Goal: Task Accomplishment & Management: Manage account settings

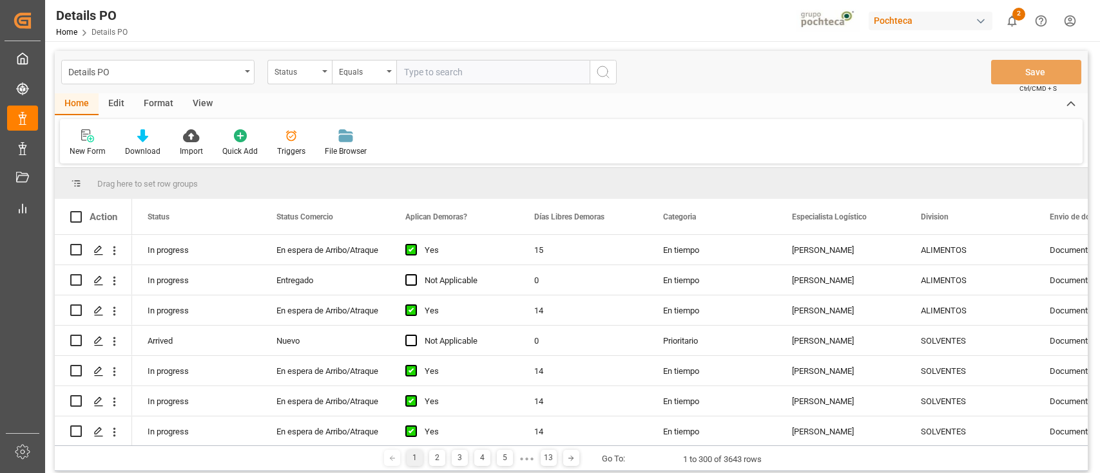
click at [938, 23] on div "Pochteca" at bounding box center [930, 21] width 124 height 19
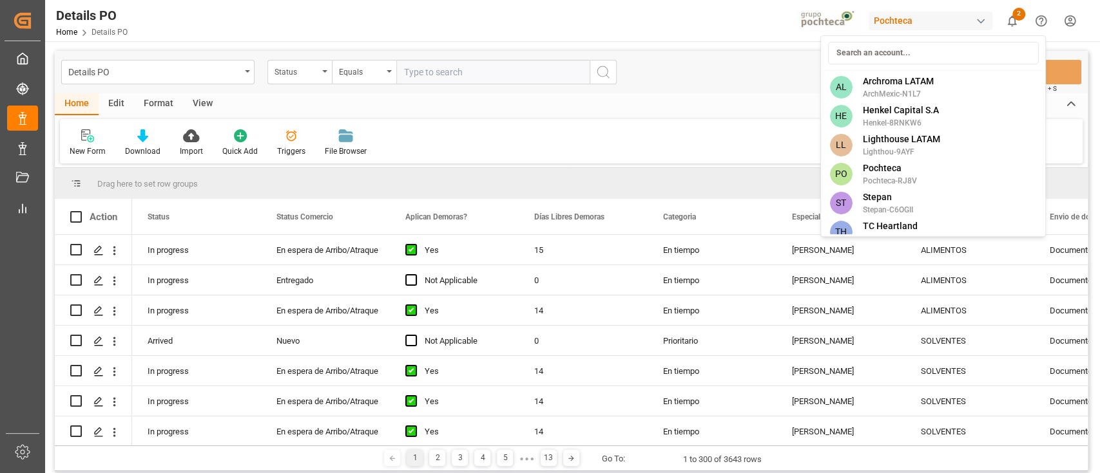
click at [979, 18] on html "Created by potrace 1.15, written by Peter Selinger 2001-2017 Created by potrace…" at bounding box center [550, 236] width 1100 height 473
click at [979, 18] on div "button" at bounding box center [980, 21] width 13 height 13
click at [909, 81] on span "Archroma LATAM" at bounding box center [897, 82] width 71 height 14
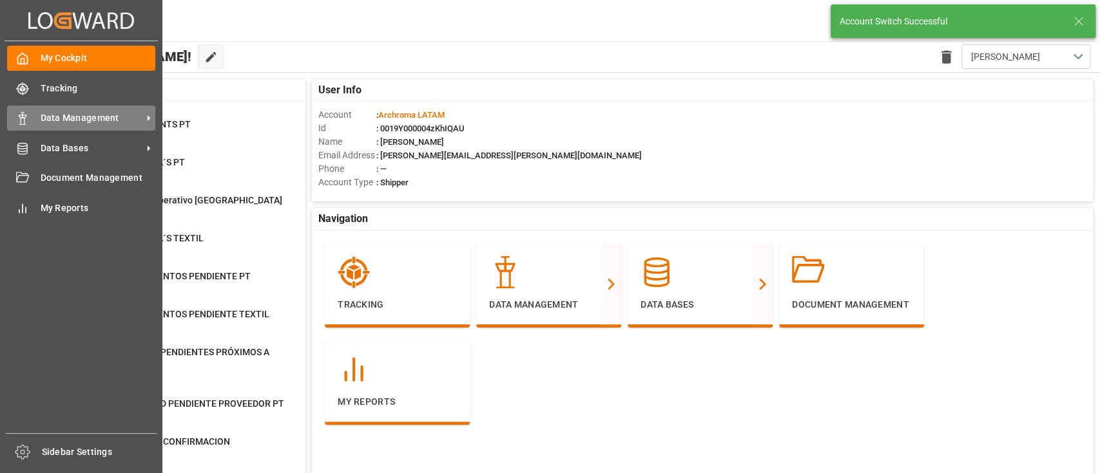
click at [66, 119] on span "Data Management" at bounding box center [92, 118] width 102 height 14
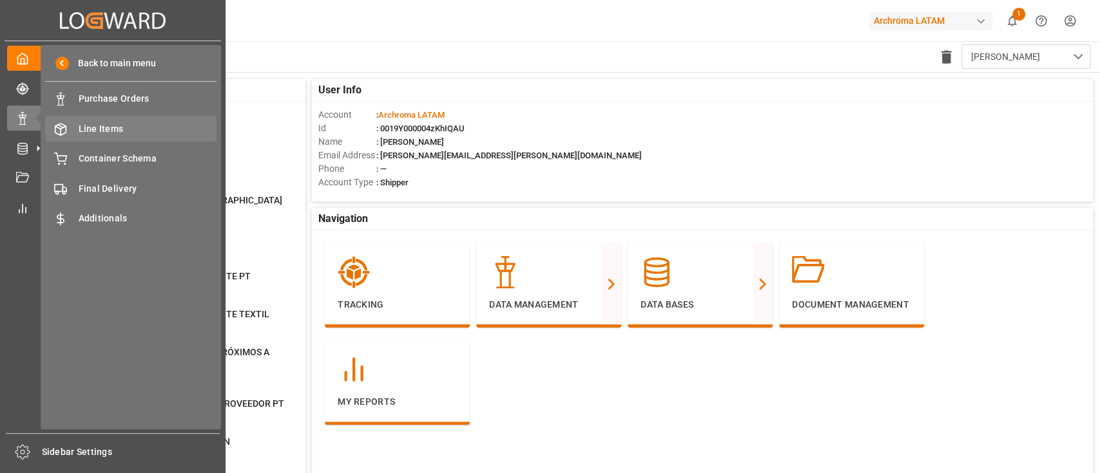
click at [152, 127] on span "Line Items" at bounding box center [148, 129] width 138 height 14
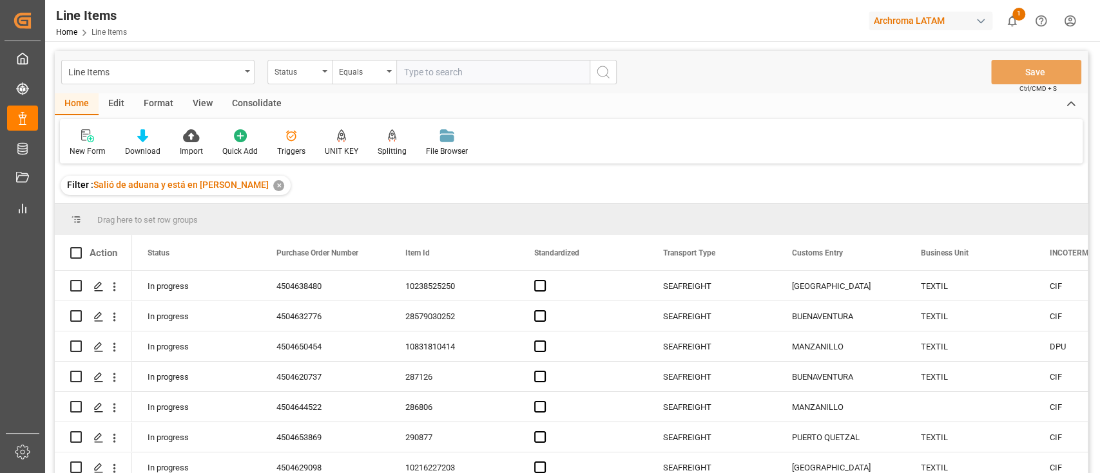
click at [273, 187] on div "✕" at bounding box center [278, 185] width 11 height 11
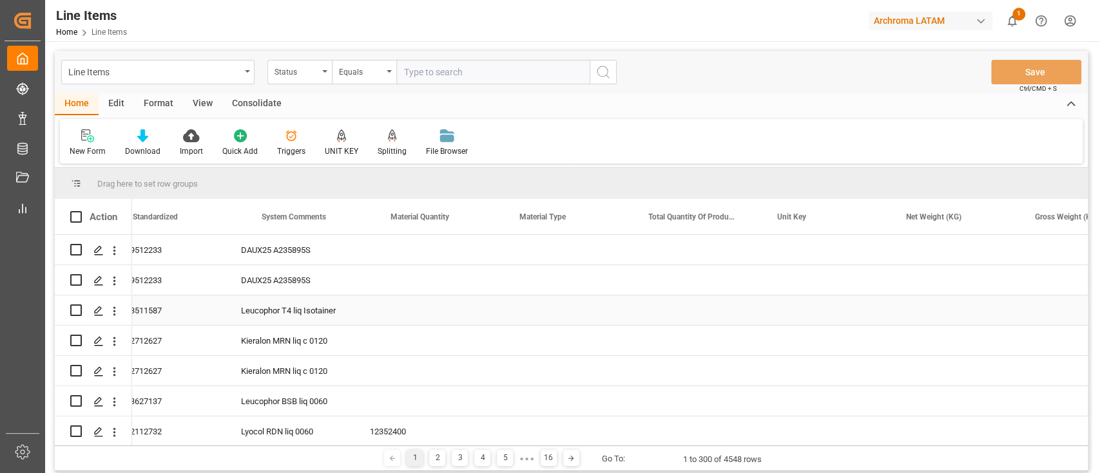
scroll to position [0, 1739]
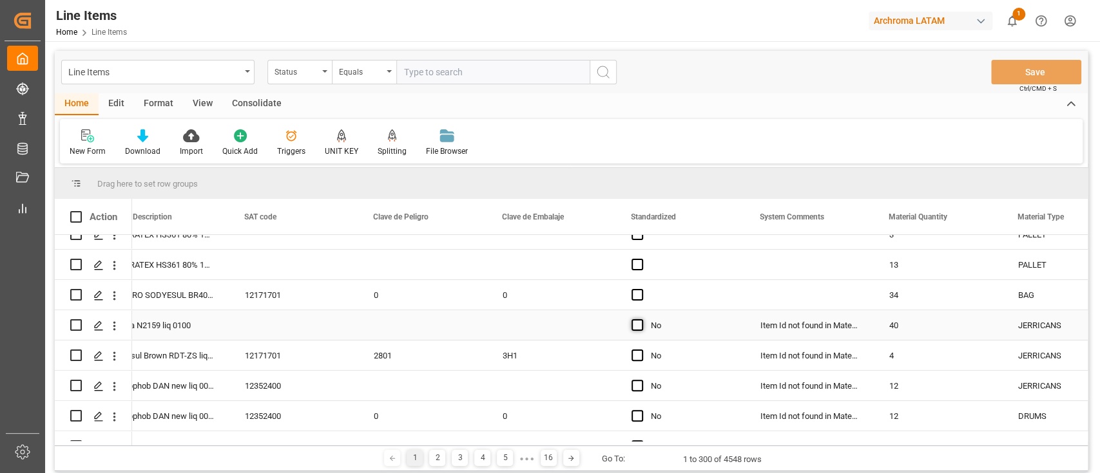
click at [638, 327] on span "Press SPACE to select this row." at bounding box center [637, 326] width 12 height 12
click at [641, 320] on input "Press SPACE to select this row." at bounding box center [641, 320] width 0 height 0
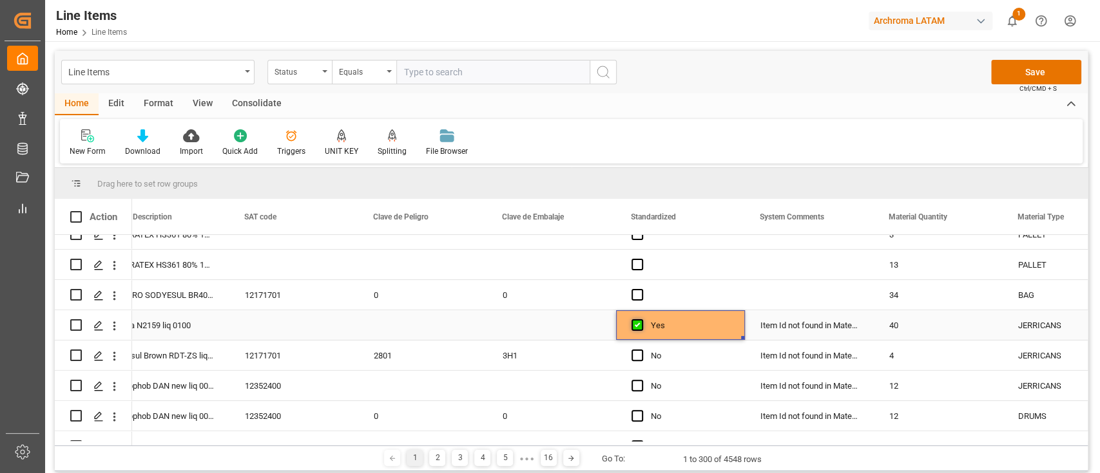
click at [638, 327] on span "Press SPACE to select this row." at bounding box center [637, 326] width 12 height 12
click at [641, 320] on input "Press SPACE to select this row." at bounding box center [641, 320] width 0 height 0
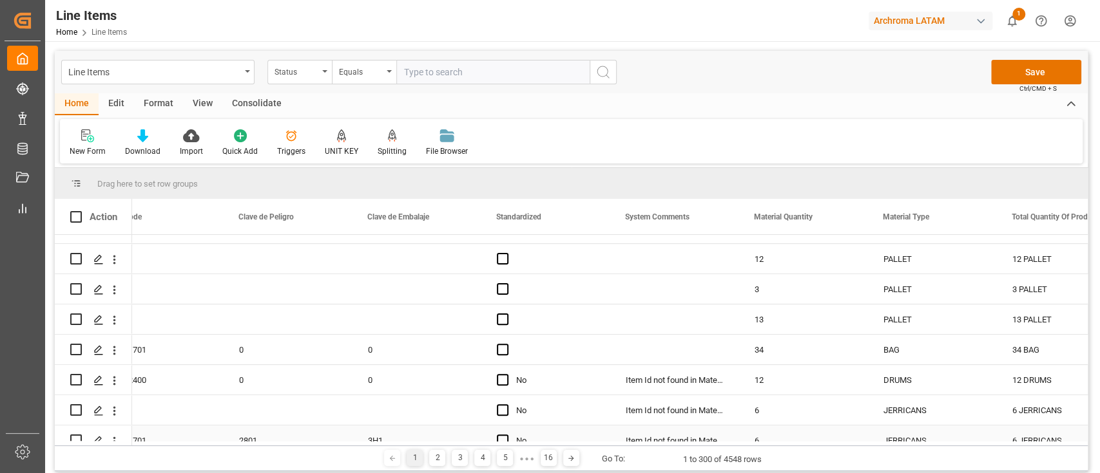
scroll to position [321, 0]
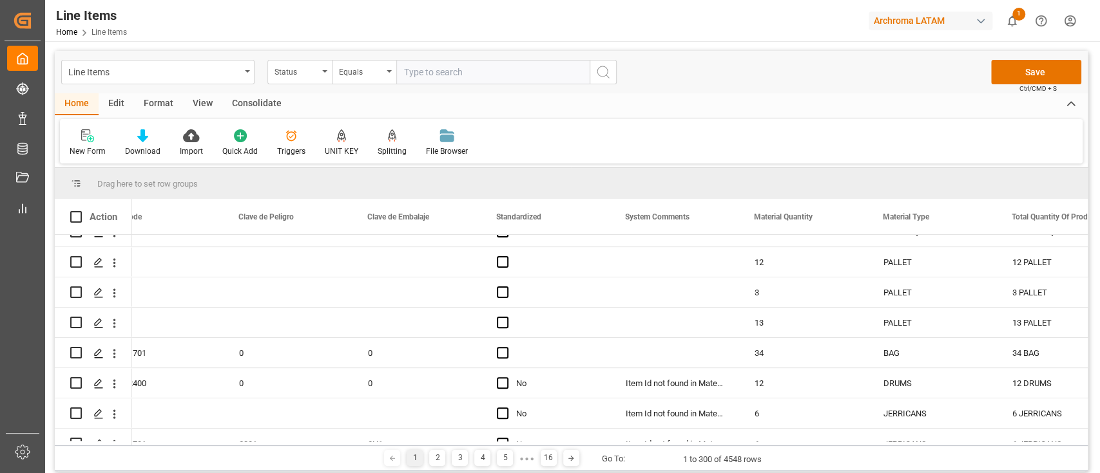
click at [762, 128] on div "New Form Download Import Quick Add Triggers UNIT KEY Splitting Split by quantit…" at bounding box center [571, 141] width 1022 height 44
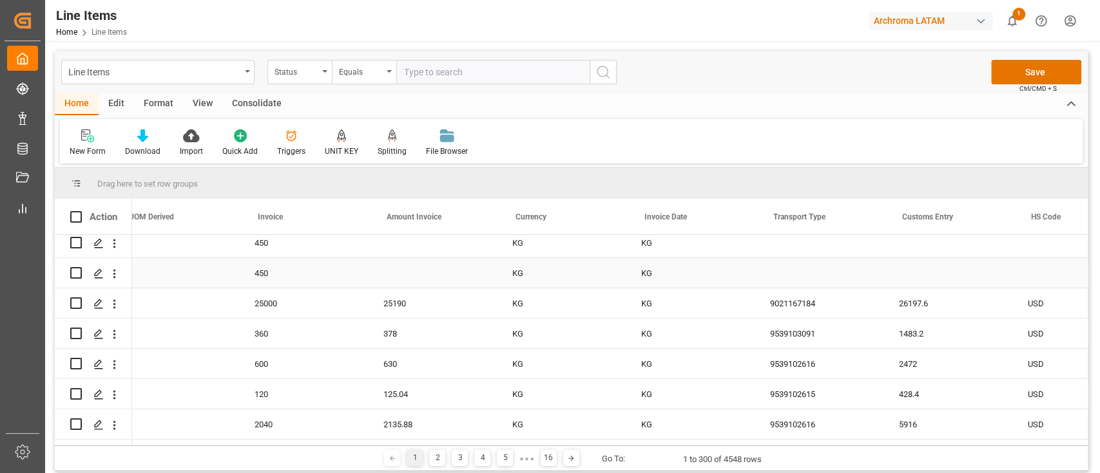
scroll to position [0, 0]
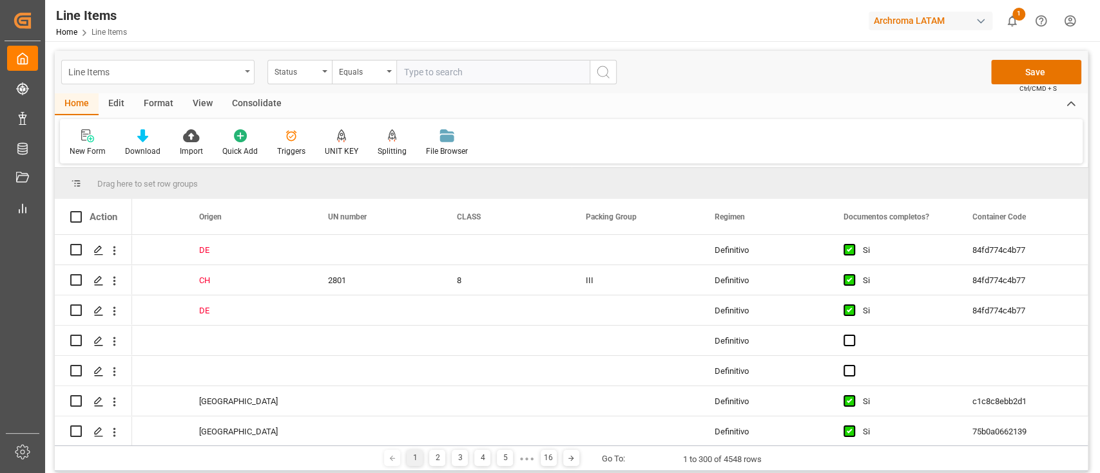
click at [238, 70] on div "Line Items" at bounding box center [154, 71] width 172 height 16
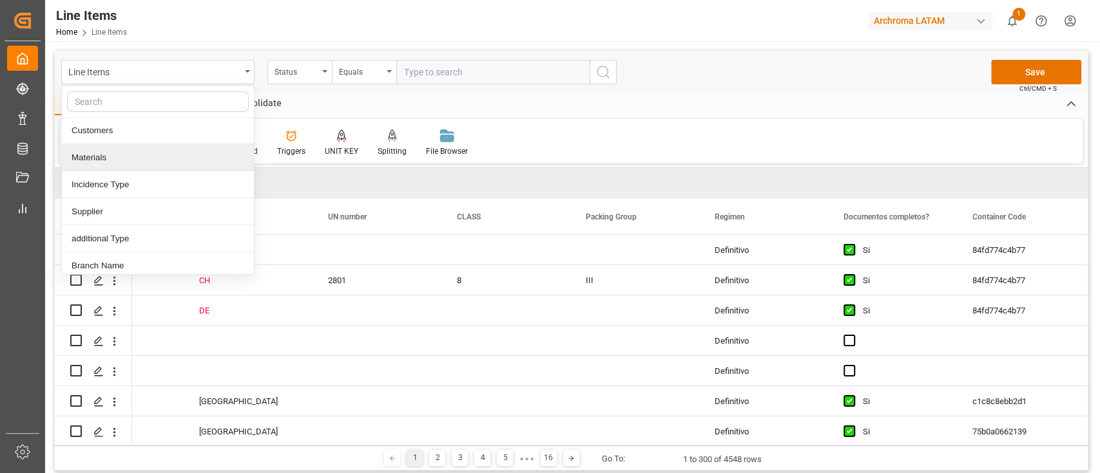
click at [117, 157] on div "Materials" at bounding box center [158, 157] width 192 height 27
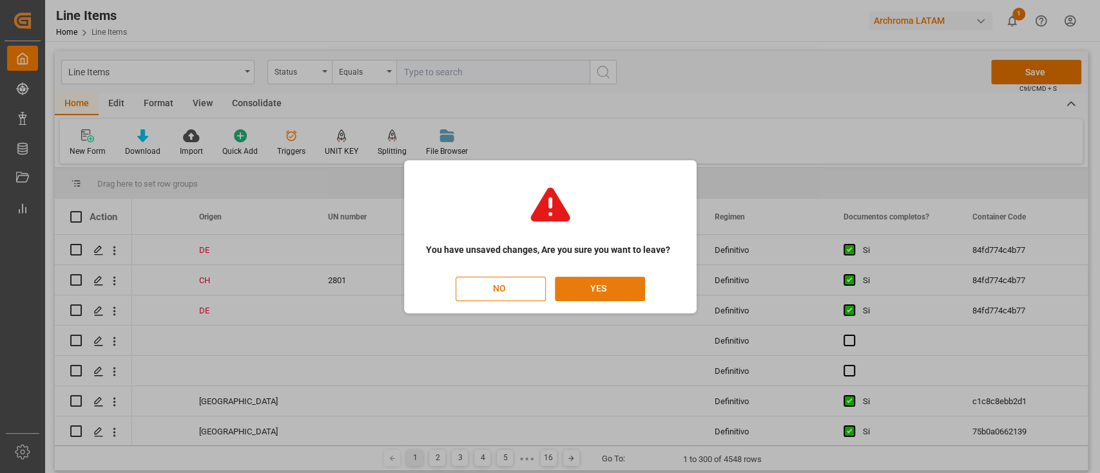
click at [583, 291] on button "YES" at bounding box center [600, 289] width 90 height 24
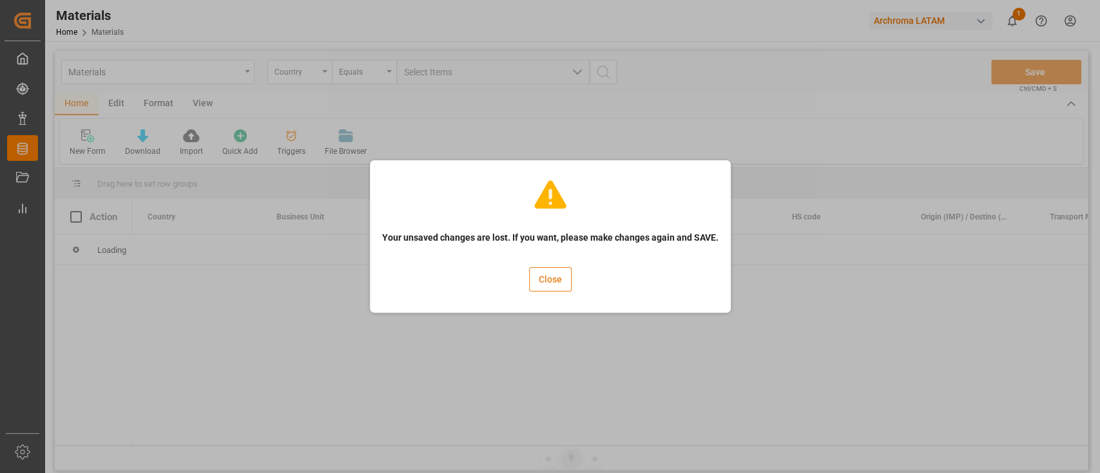
click at [560, 280] on button "Close" at bounding box center [550, 279] width 43 height 24
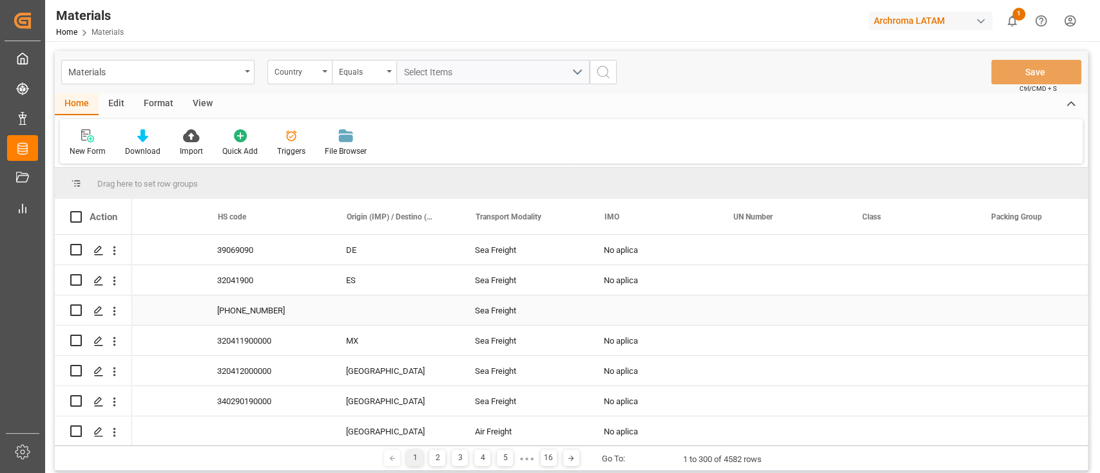
scroll to position [0, 573]
click at [931, 20] on div "Archroma LATAM" at bounding box center [930, 21] width 124 height 19
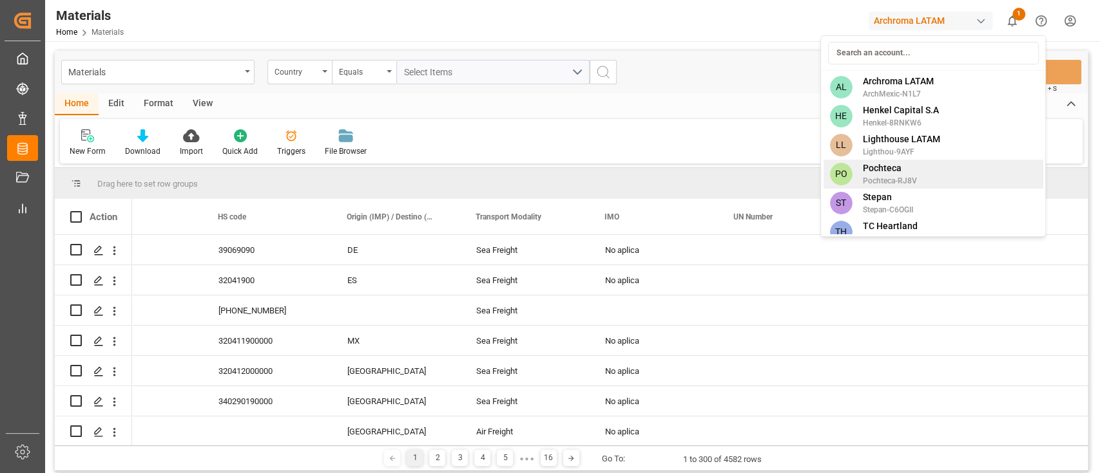
click at [892, 167] on span "Pochteca" at bounding box center [889, 169] width 54 height 14
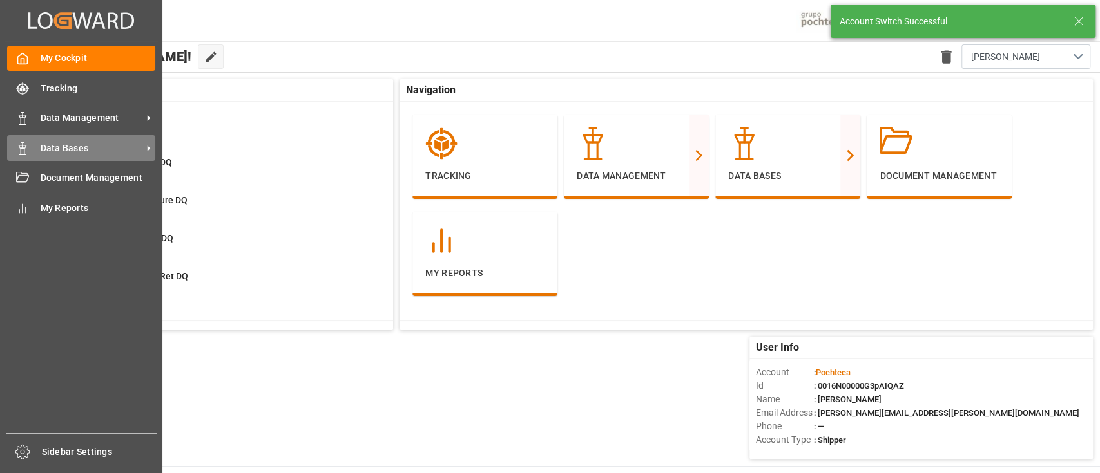
click at [53, 146] on span "Data Bases" at bounding box center [92, 149] width 102 height 14
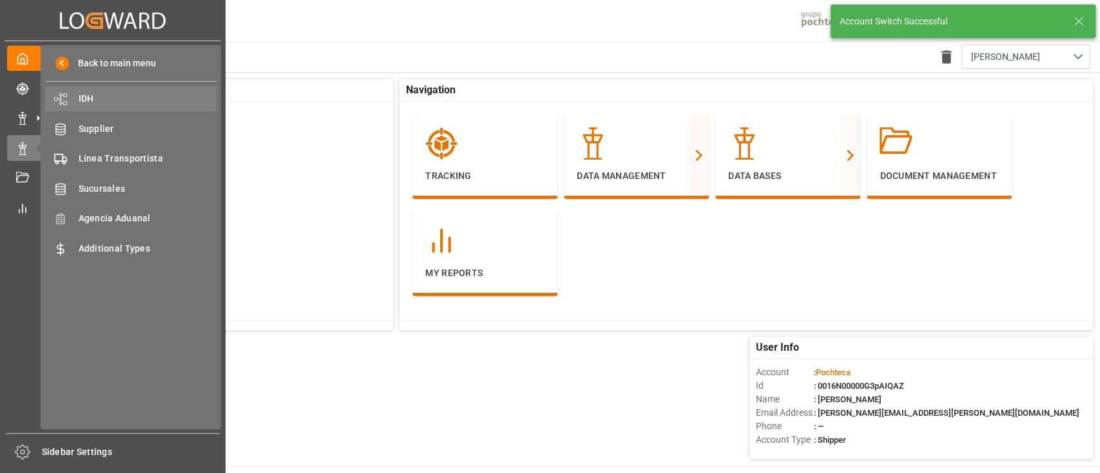
click at [100, 93] on span "IDH" at bounding box center [148, 99] width 138 height 14
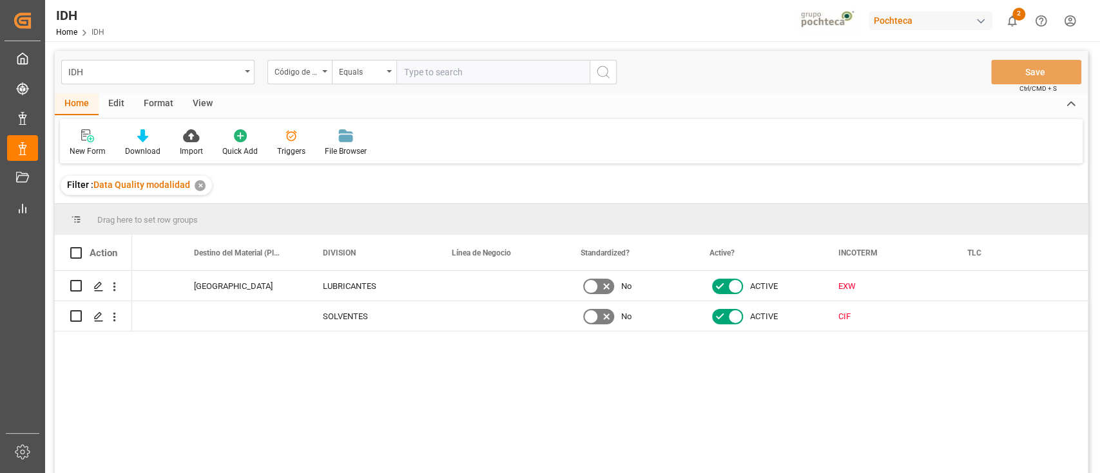
click at [200, 189] on div "✕" at bounding box center [200, 185] width 11 height 11
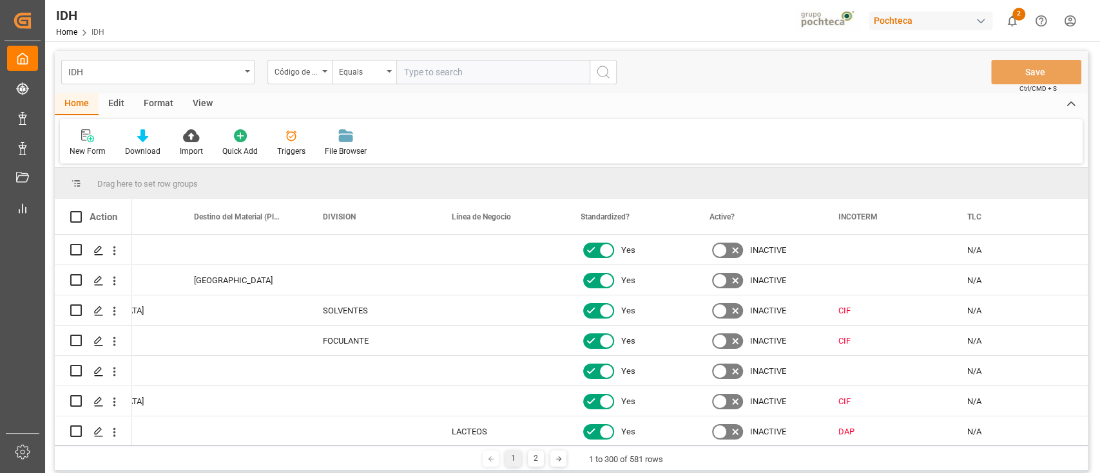
click at [967, 23] on div "Pochteca" at bounding box center [930, 21] width 124 height 19
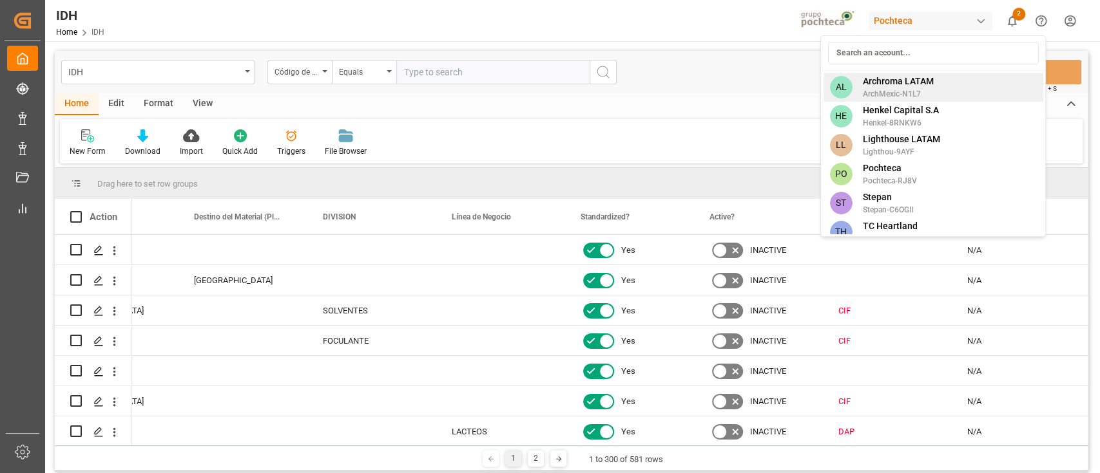
click at [881, 82] on span "Archroma LATAM" at bounding box center [897, 82] width 71 height 14
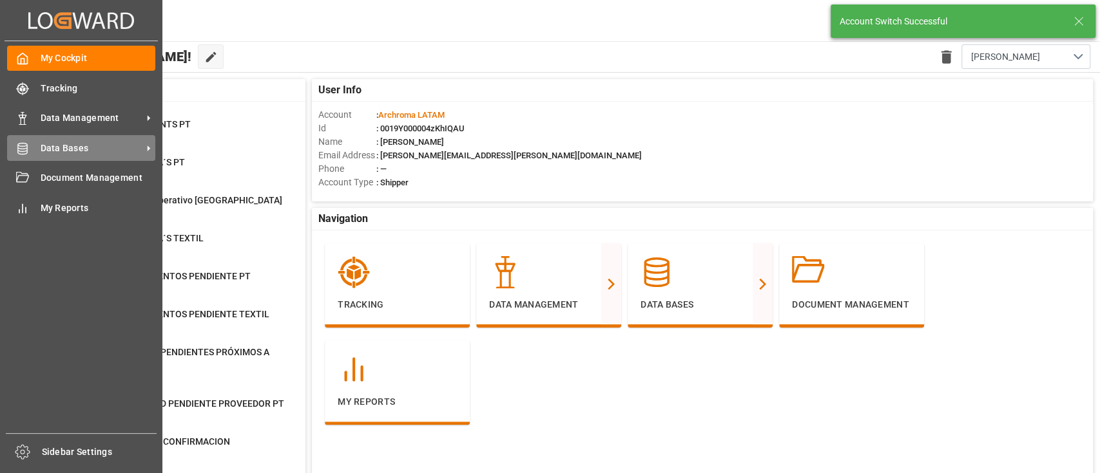
click at [31, 147] on div "Data Bases Data Bases" at bounding box center [81, 147] width 148 height 25
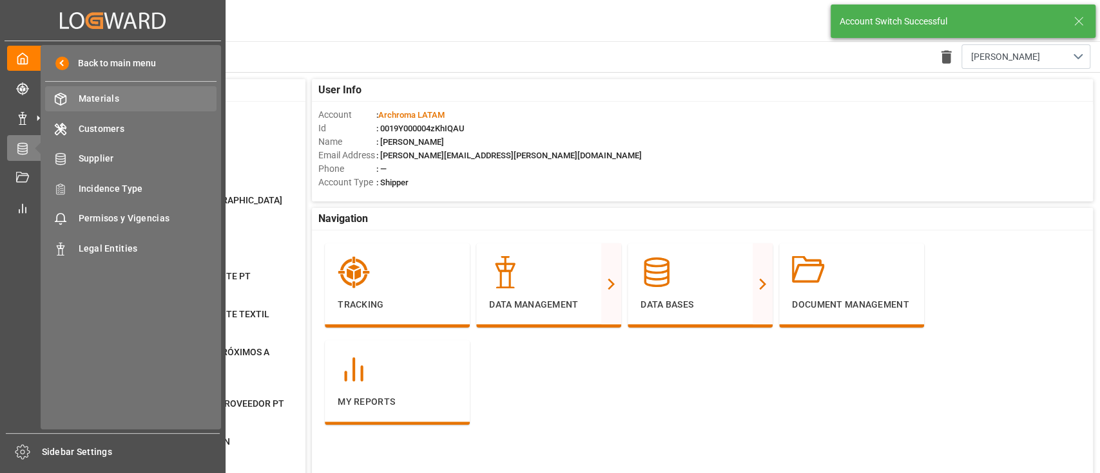
click at [121, 99] on span "Materials" at bounding box center [148, 99] width 138 height 14
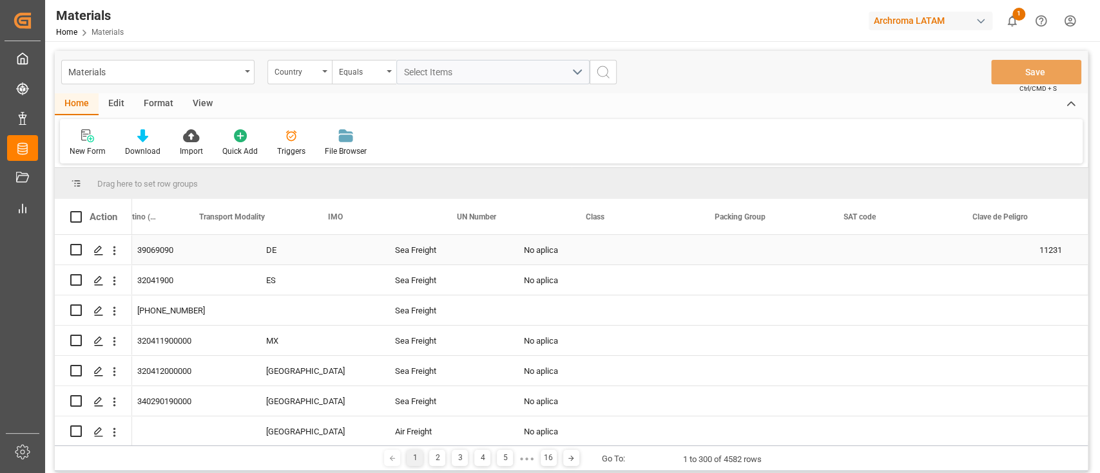
scroll to position [0, 865]
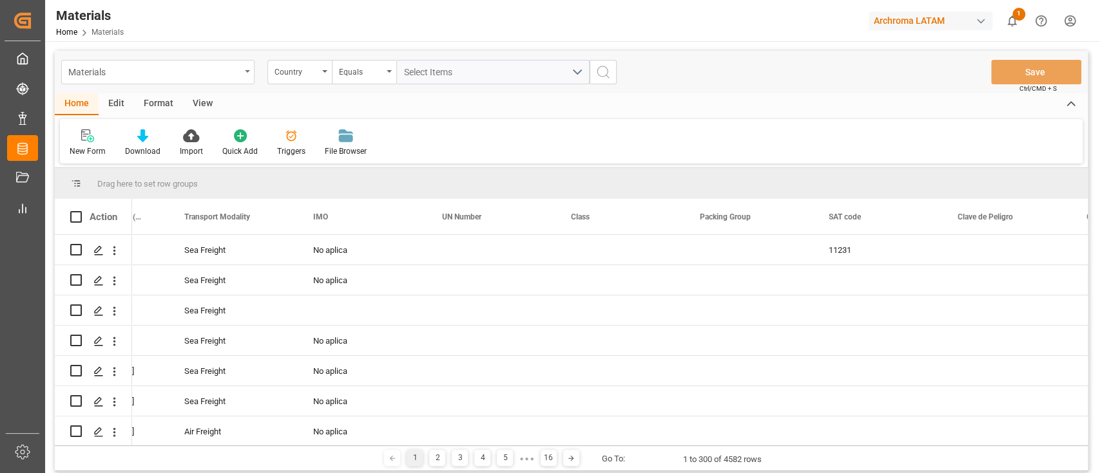
click at [249, 75] on div "Materials" at bounding box center [157, 72] width 193 height 24
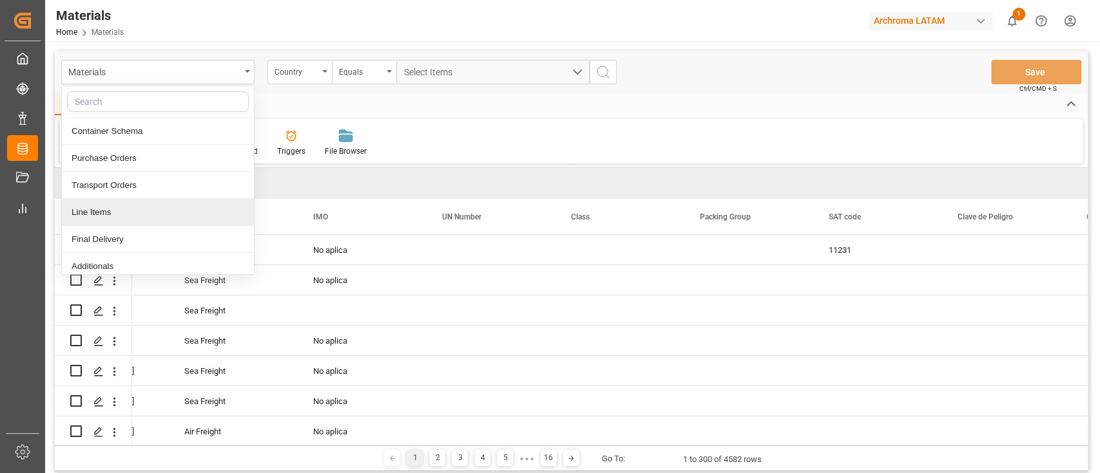
click at [167, 207] on div "Line Items" at bounding box center [158, 212] width 192 height 27
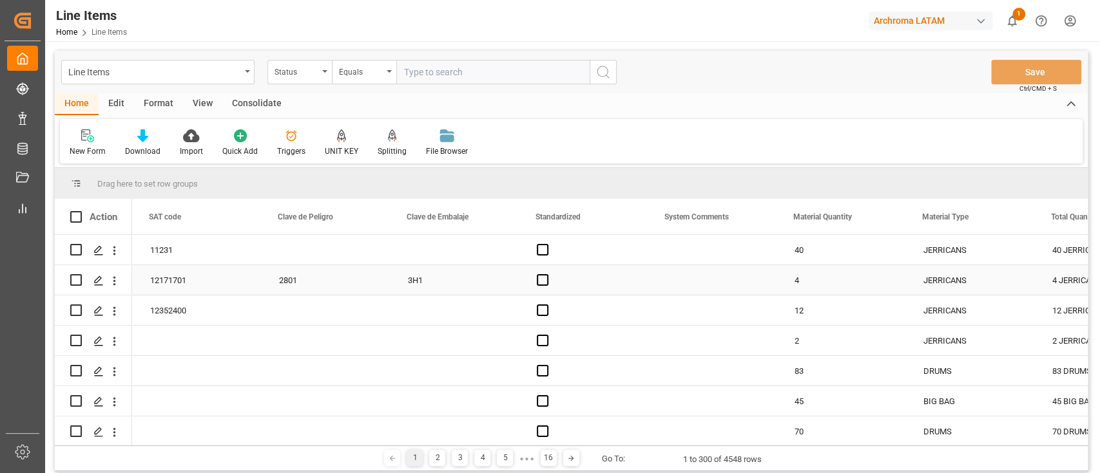
scroll to position [0, 1287]
click at [580, 139] on div "New Form Download Import Quick Add Triggers UNIT KEY Splitting Split by quantit…" at bounding box center [571, 141] width 1022 height 44
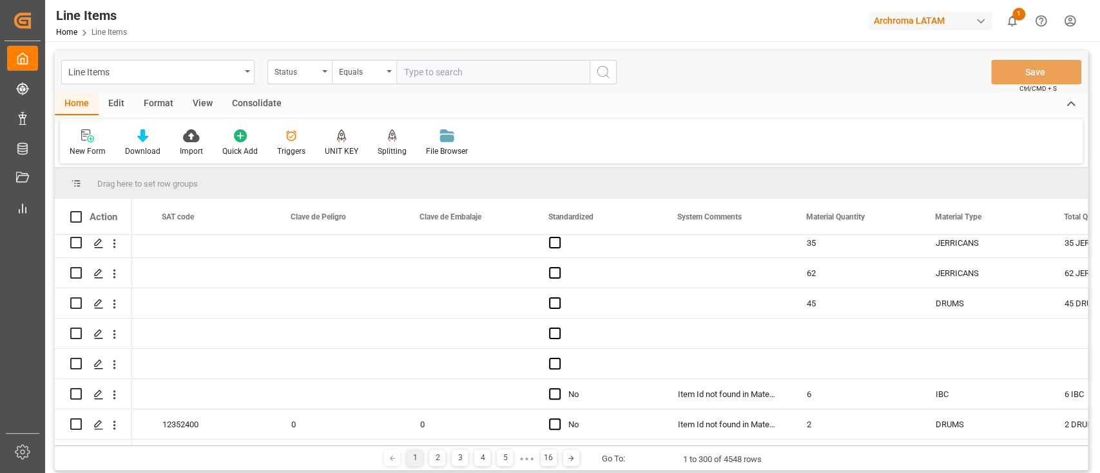
scroll to position [0, 0]
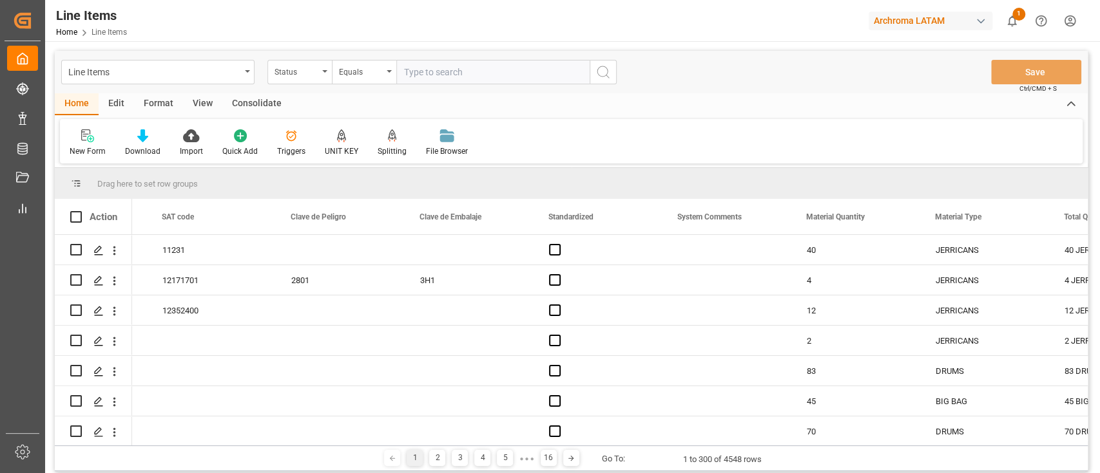
click at [799, 117] on div "Home Edit Format View Consolidate New Form Download Import Quick Add Triggers U…" at bounding box center [571, 128] width 1033 height 70
click at [586, 85] on div "Line Items Status Equals Save Ctrl/CMD + S" at bounding box center [571, 72] width 1033 height 43
click at [240, 73] on div "Line Items" at bounding box center [154, 71] width 172 height 16
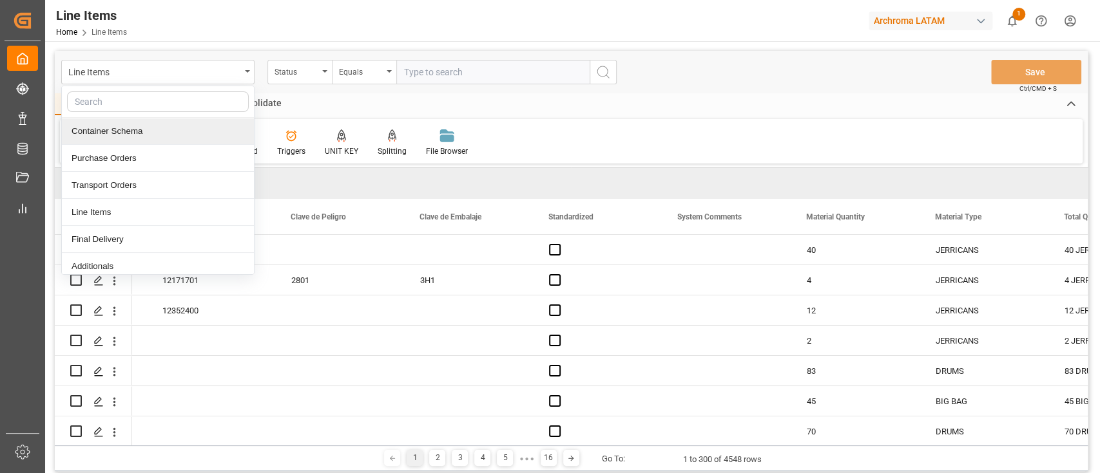
click at [142, 140] on div "Container Schema" at bounding box center [158, 131] width 192 height 27
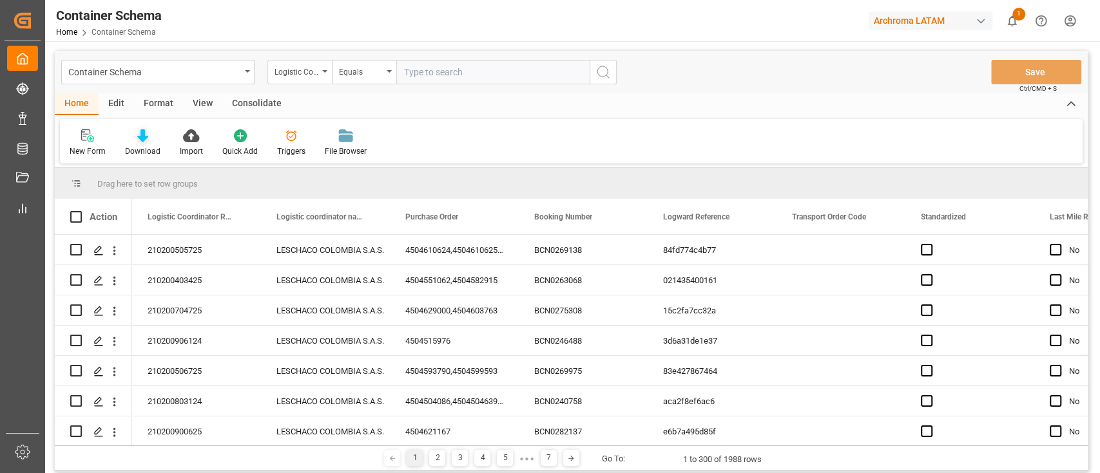
click at [153, 142] on div "Download" at bounding box center [142, 143] width 55 height 28
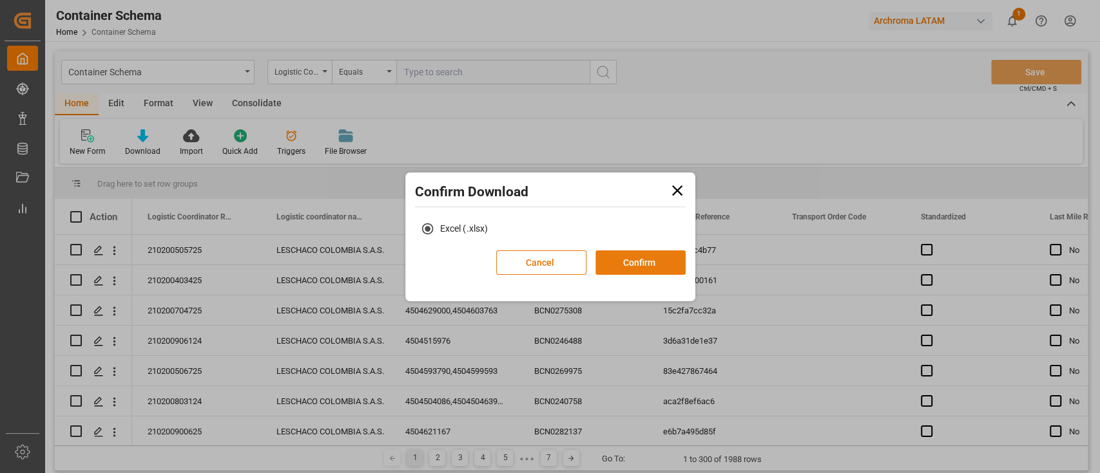
click at [660, 255] on button "Confirm" at bounding box center [640, 263] width 90 height 24
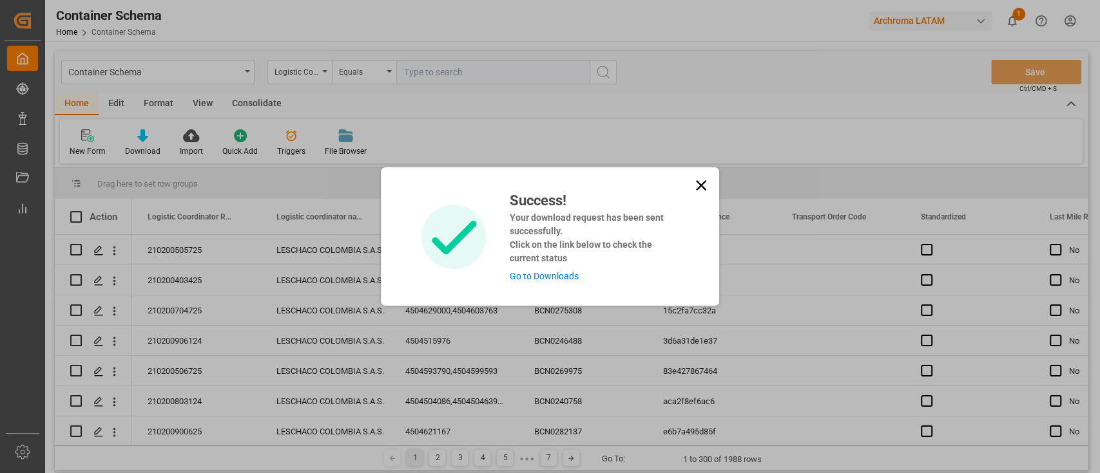
click at [568, 276] on link "Go to Downloads" at bounding box center [543, 276] width 69 height 10
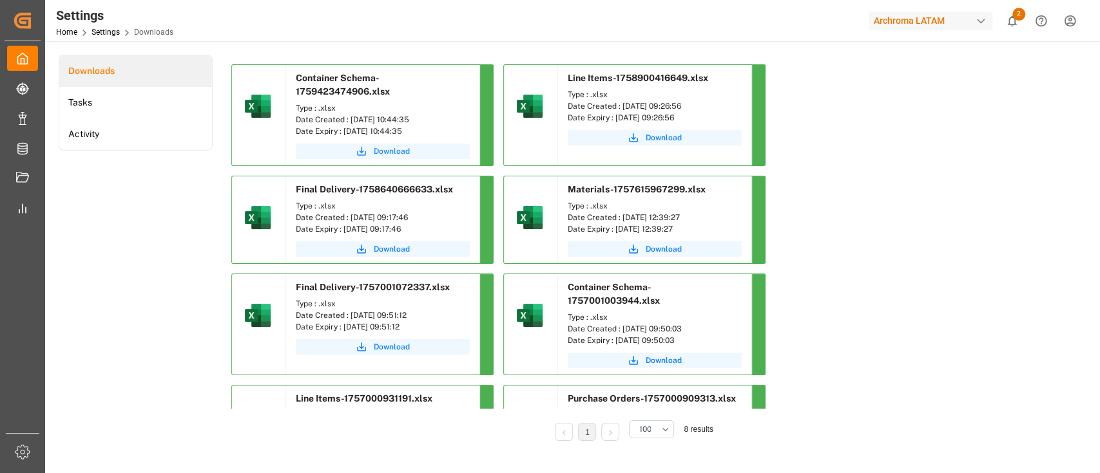
click at [379, 152] on span "Download" at bounding box center [392, 152] width 36 height 12
click at [819, 302] on div "Container Schema-1759423474906.xlsx Type : .xlsx Date Created : 02-10-2025 10:4…" at bounding box center [631, 273] width 801 height 419
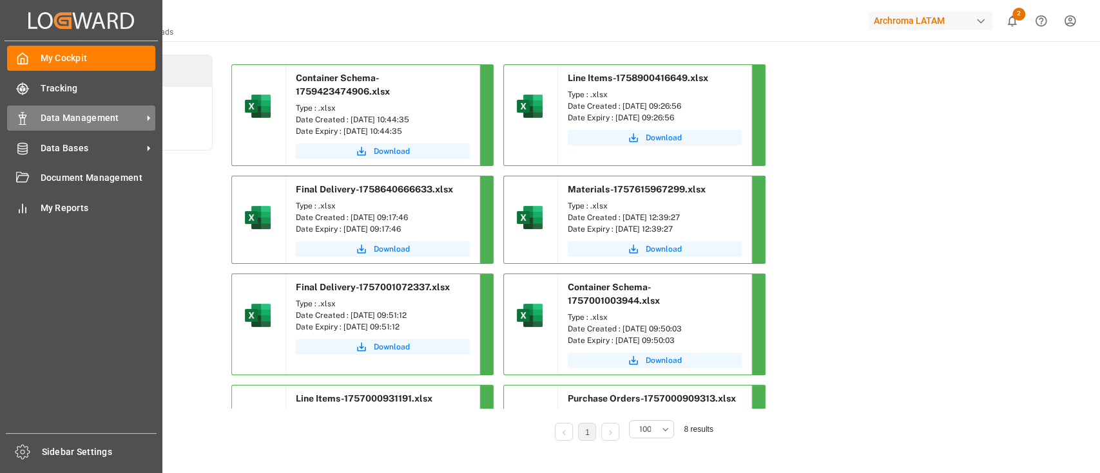
click at [64, 120] on span "Data Management" at bounding box center [92, 118] width 102 height 14
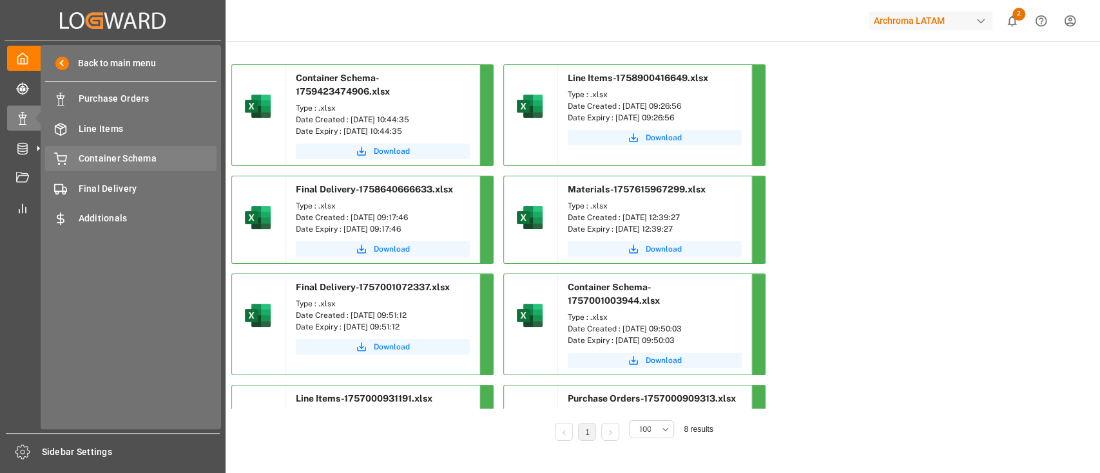
click at [151, 155] on span "Container Schema" at bounding box center [148, 159] width 138 height 14
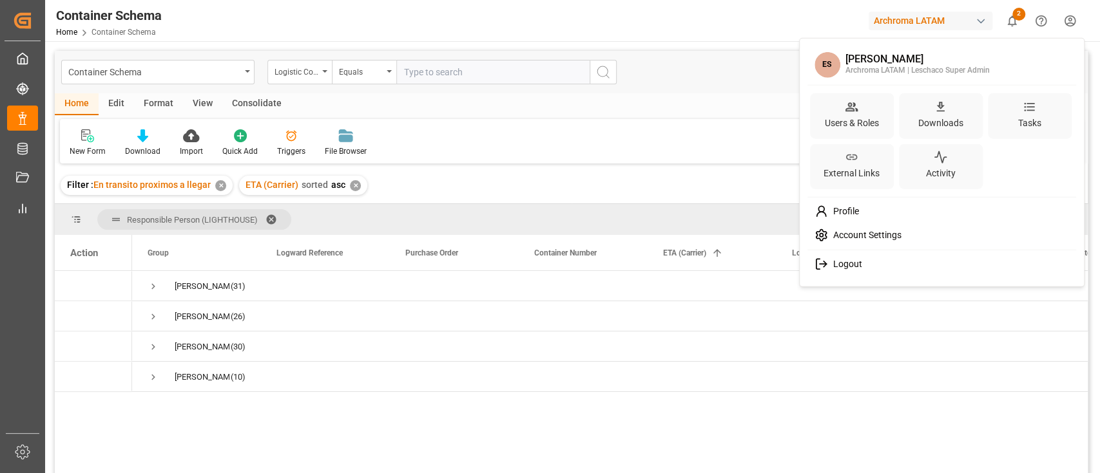
click at [1081, 17] on html "Created by potrace 1.15, written by Peter Selinger 2001-2017 Created by potrace…" at bounding box center [550, 236] width 1100 height 473
click at [1026, 109] on icon at bounding box center [1029, 107] width 14 height 14
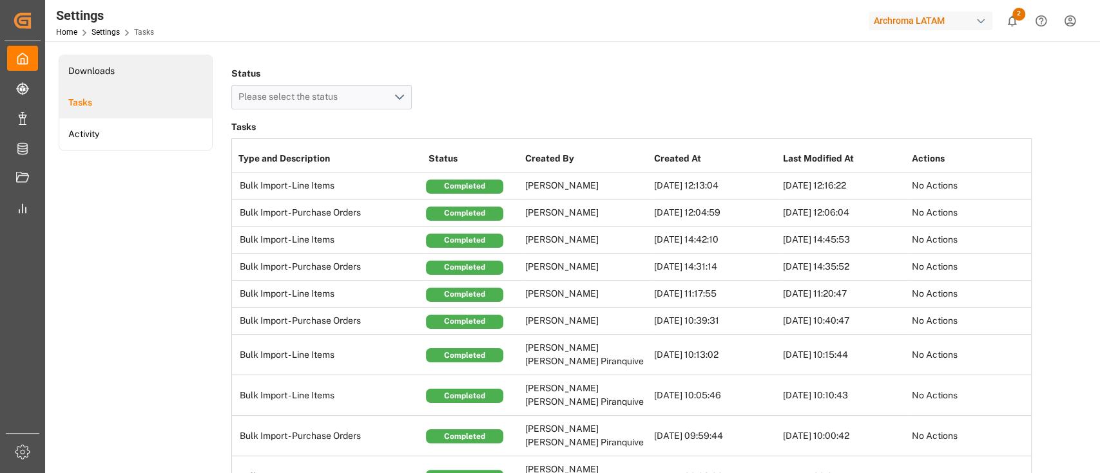
click at [140, 82] on li "Downloads" at bounding box center [135, 71] width 153 height 32
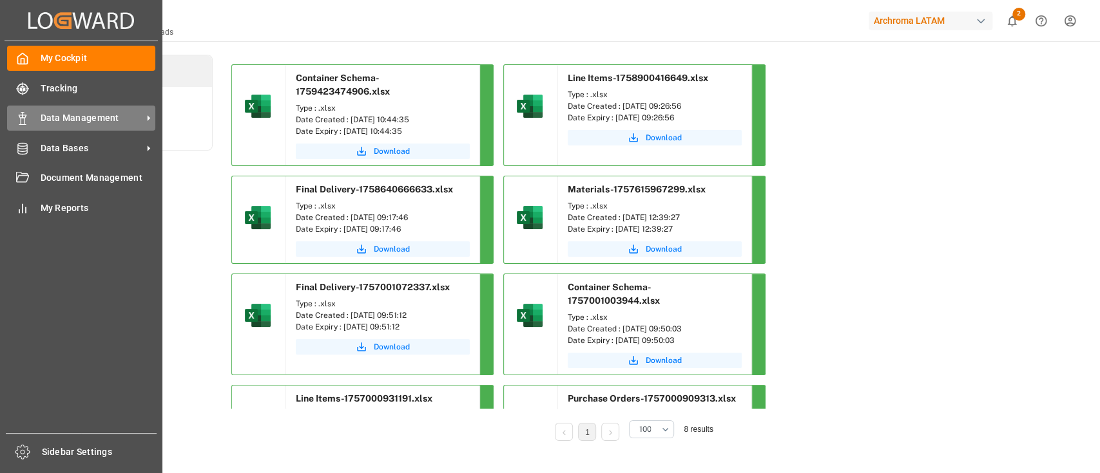
click at [58, 125] on span "Data Management" at bounding box center [92, 118] width 102 height 14
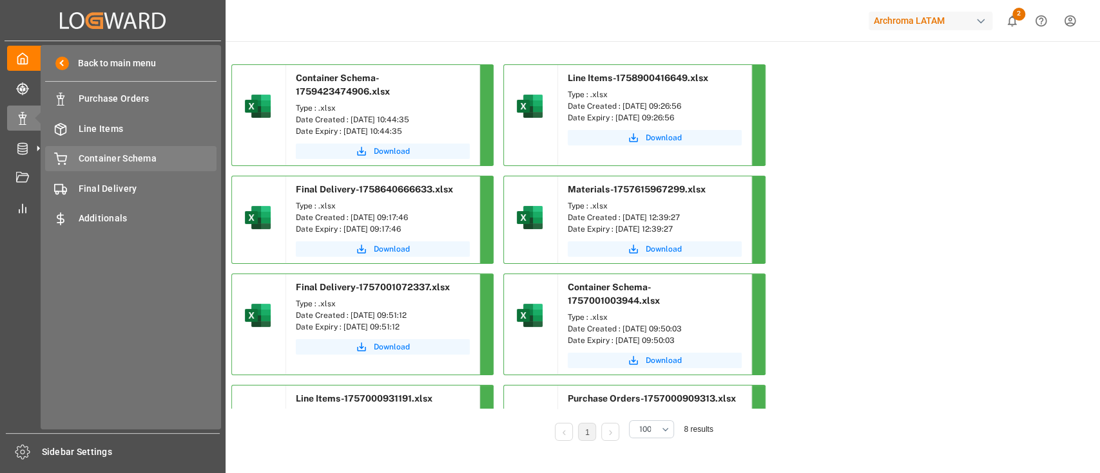
click at [144, 158] on span "Container Schema" at bounding box center [148, 159] width 138 height 14
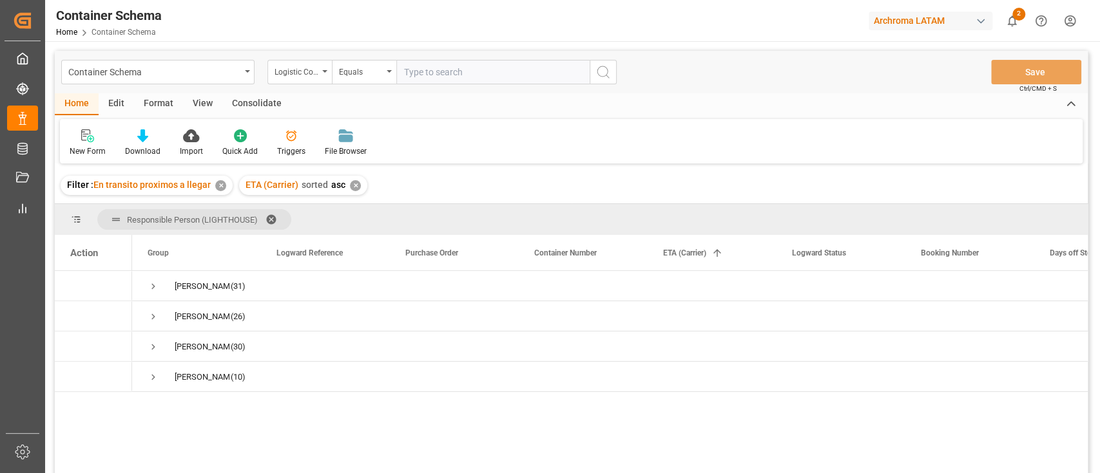
click at [113, 100] on div "Edit" at bounding box center [116, 104] width 35 height 22
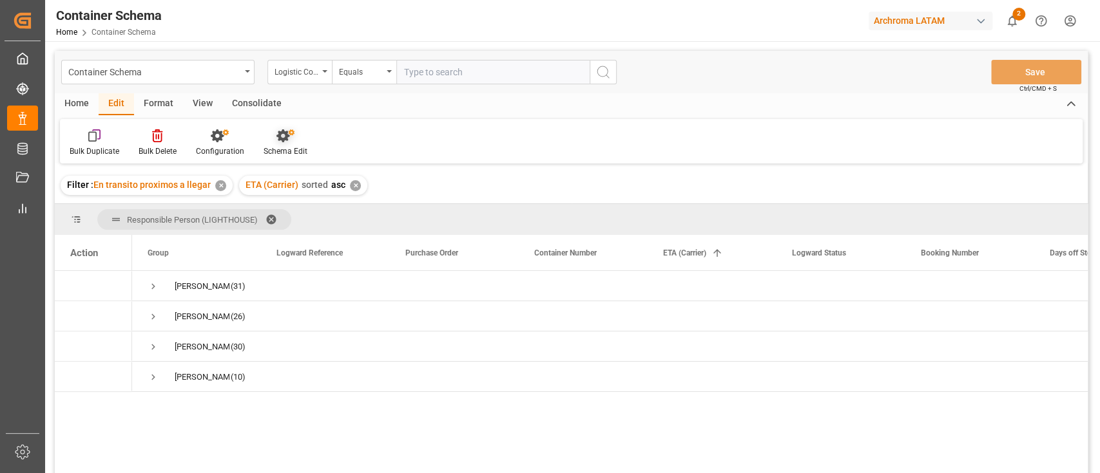
click at [268, 142] on div at bounding box center [285, 136] width 44 height 14
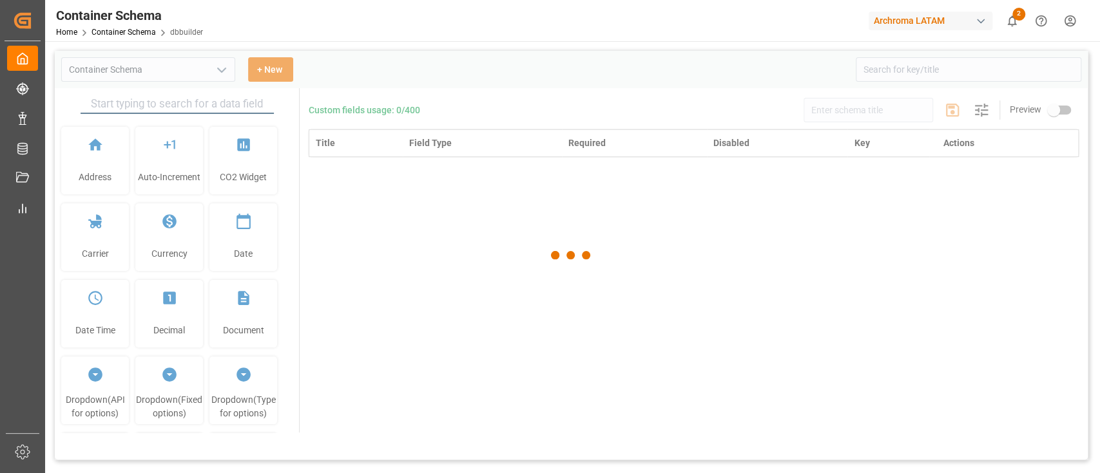
type input "Container Schema"
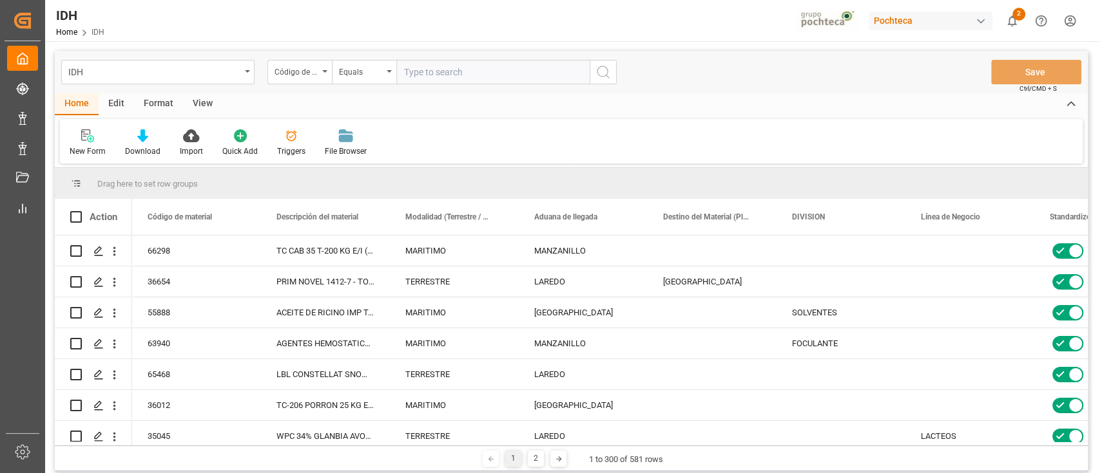
scroll to position [601, 0]
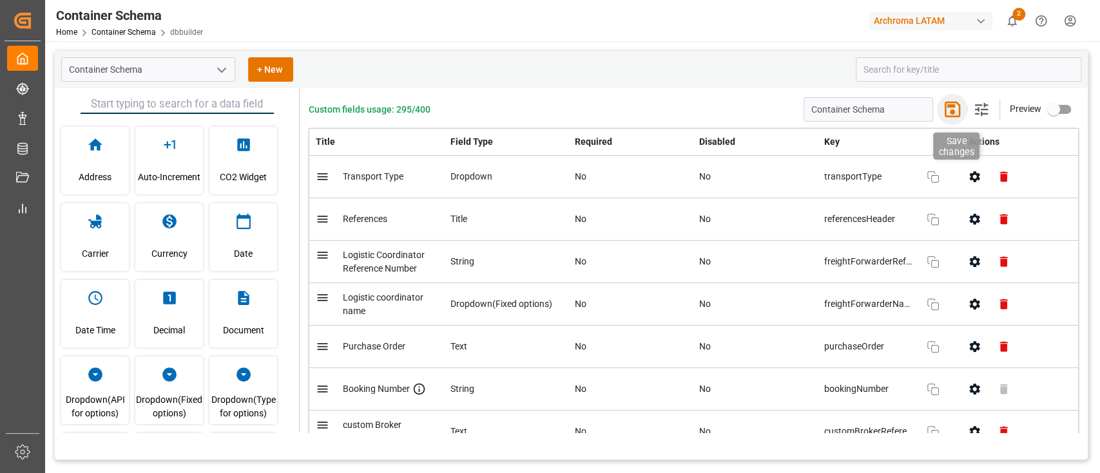
click at [951, 111] on icon "button" at bounding box center [952, 109] width 21 height 21
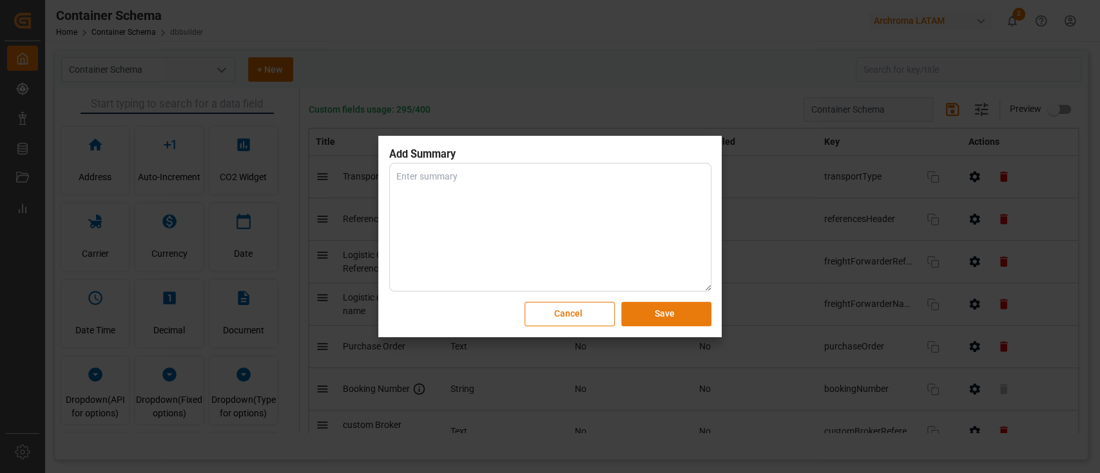
click at [652, 317] on button "Save" at bounding box center [666, 314] width 90 height 24
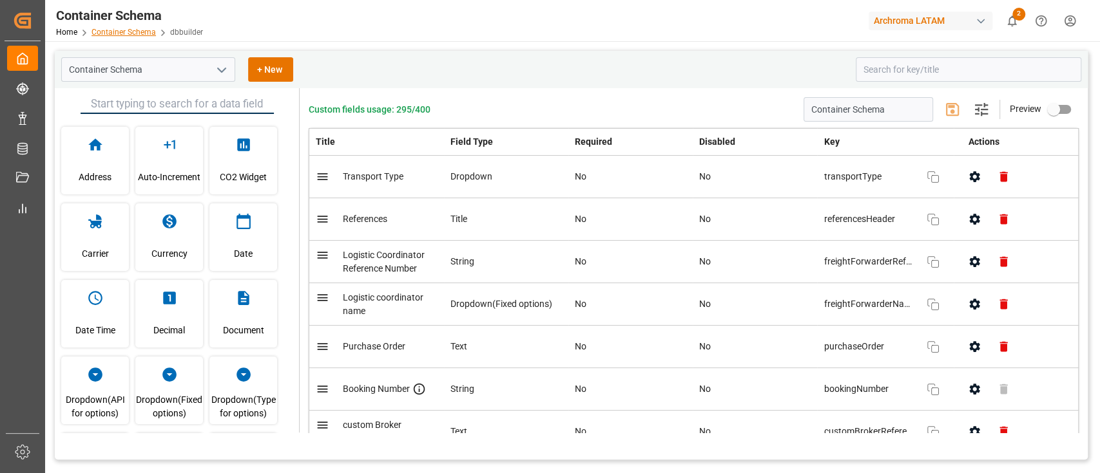
click at [129, 30] on link "Container Schema" at bounding box center [123, 32] width 64 height 9
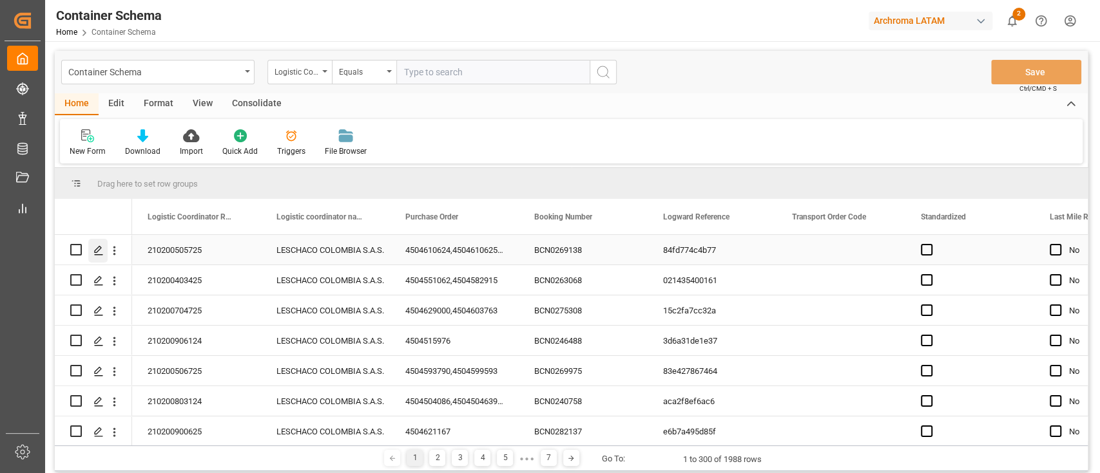
click at [101, 254] on line "Press SPACE to select this row." at bounding box center [99, 254] width 8 height 0
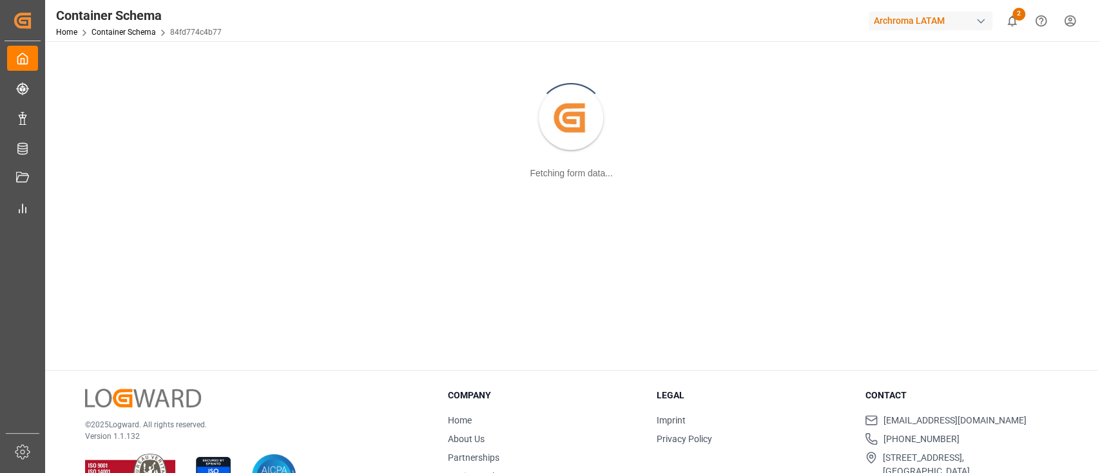
scroll to position [97, 0]
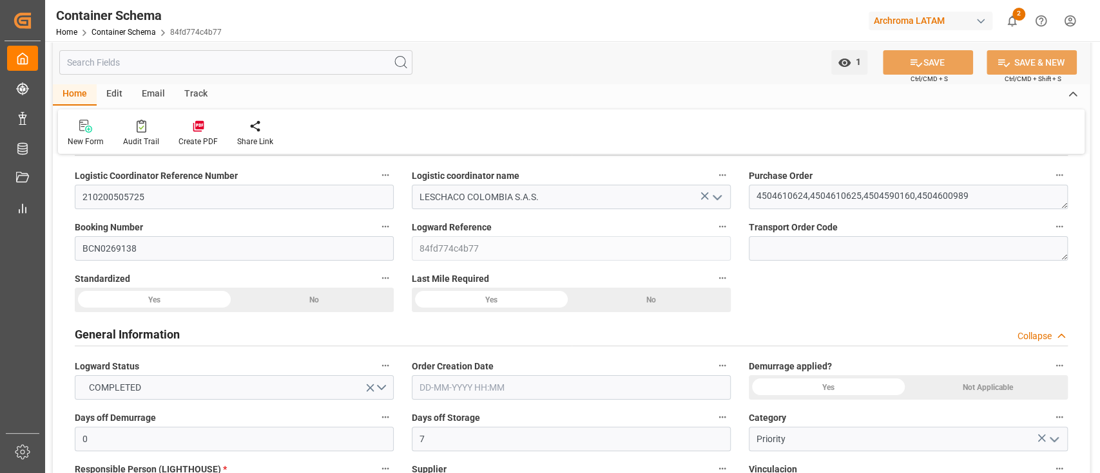
type input "0"
type input "7"
type input "4"
type input "58"
type input "5380"
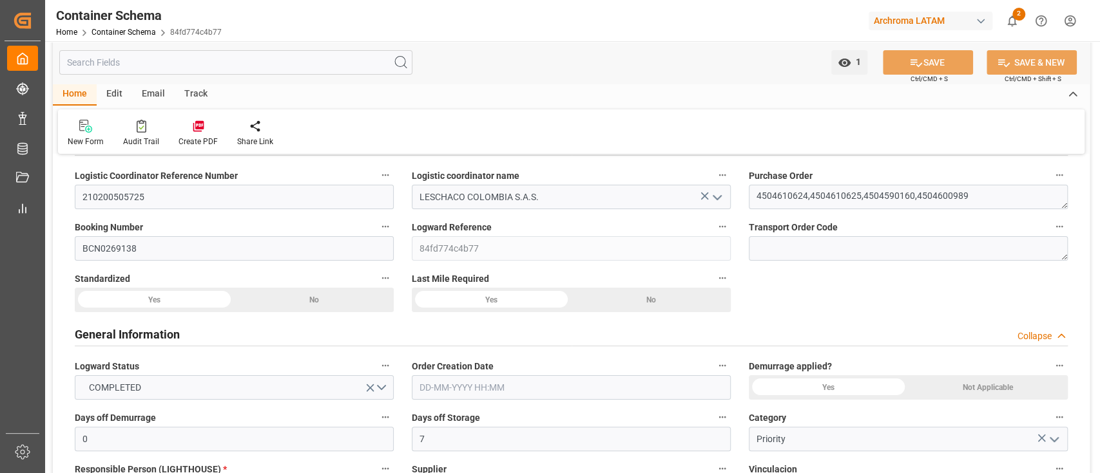
type input "5710.64"
type input "MSC"
type input "Mediterranean Shipping Company"
type input "ESBCN"
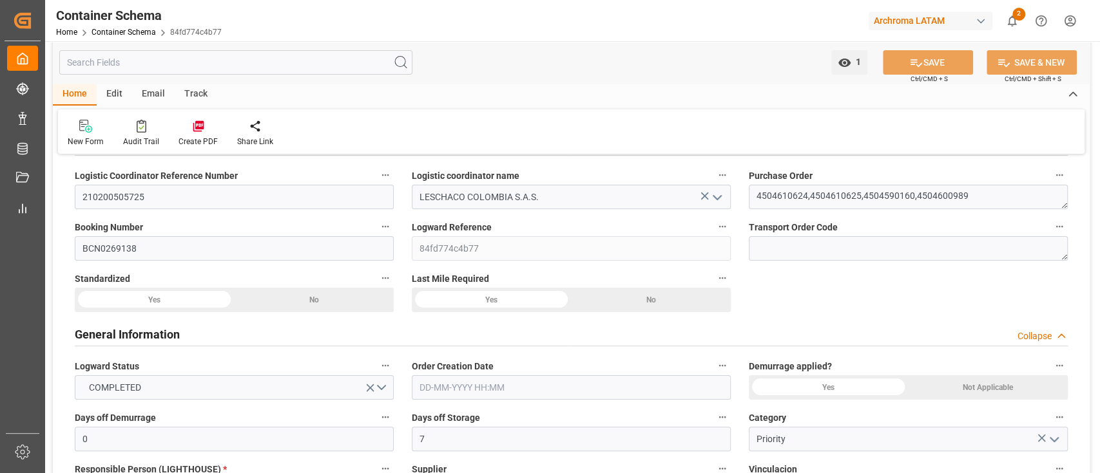
type input "COCTG"
type input "9968279"
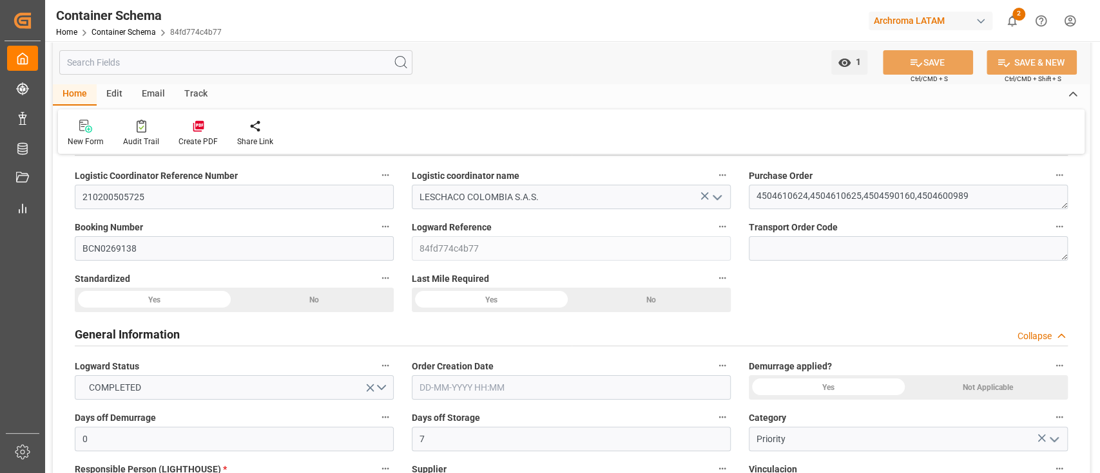
type input "9968279"
type input "0"
type input "34"
type input "106"
type input "14-05-2025 14:15"
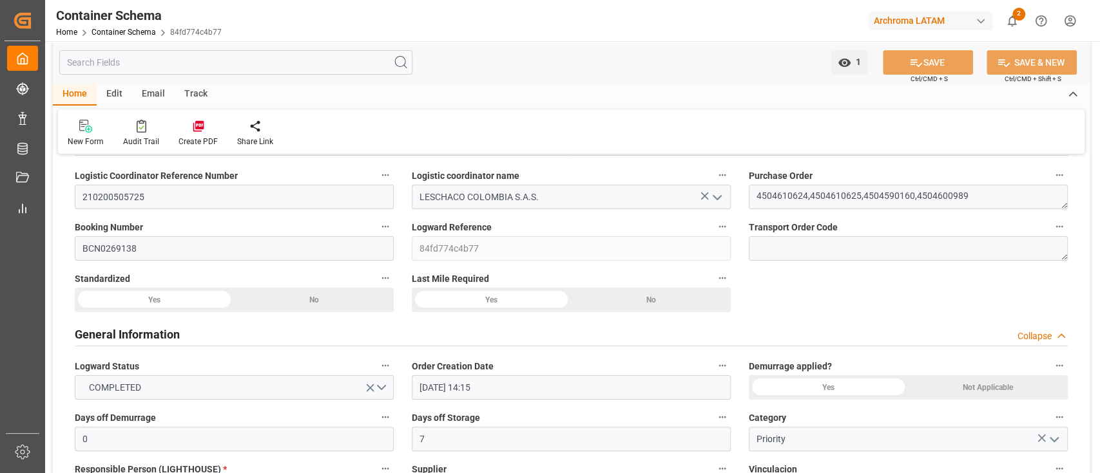
type input "14-05-2025"
type input "09-06-2025"
type input "29-09-2025"
type input "02-10-2025"
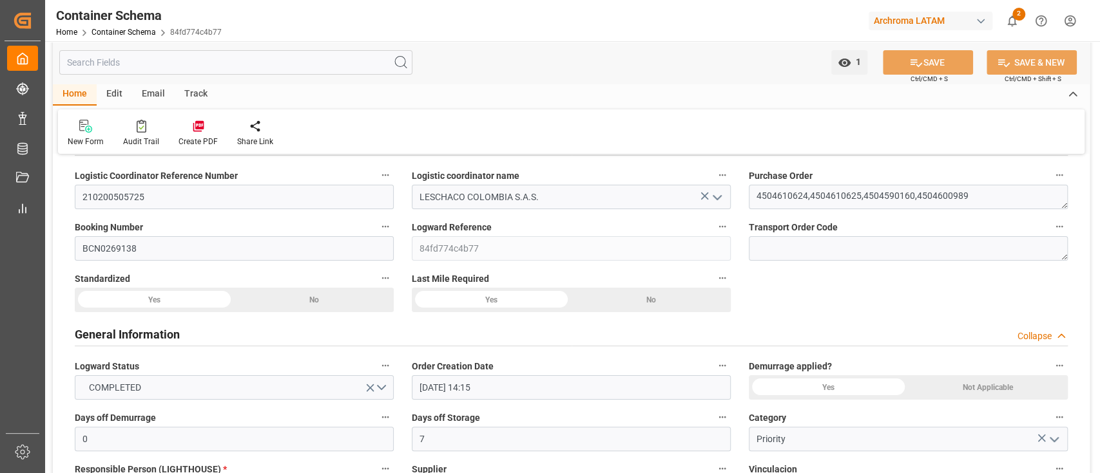
type input "02-10-2025 16:37"
type input "14-05-2025 19:16"
type input "02-10-2025"
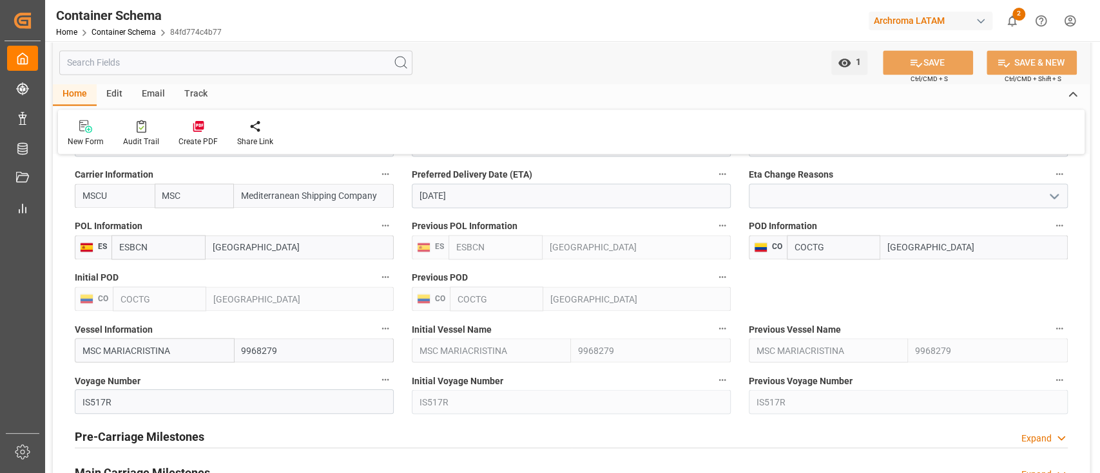
scroll to position [1505, 0]
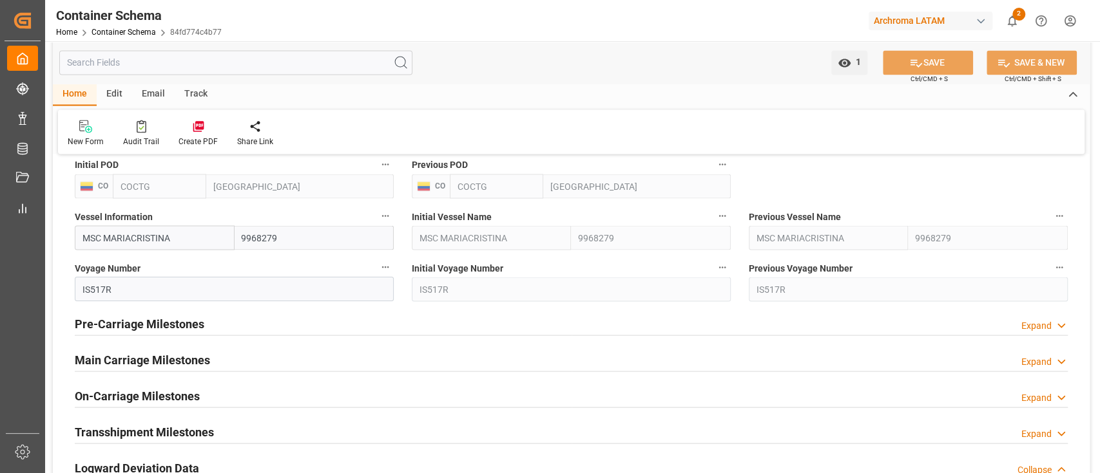
click at [671, 315] on div "Pre-Carriage Milestones Expand" at bounding box center [571, 322] width 993 height 24
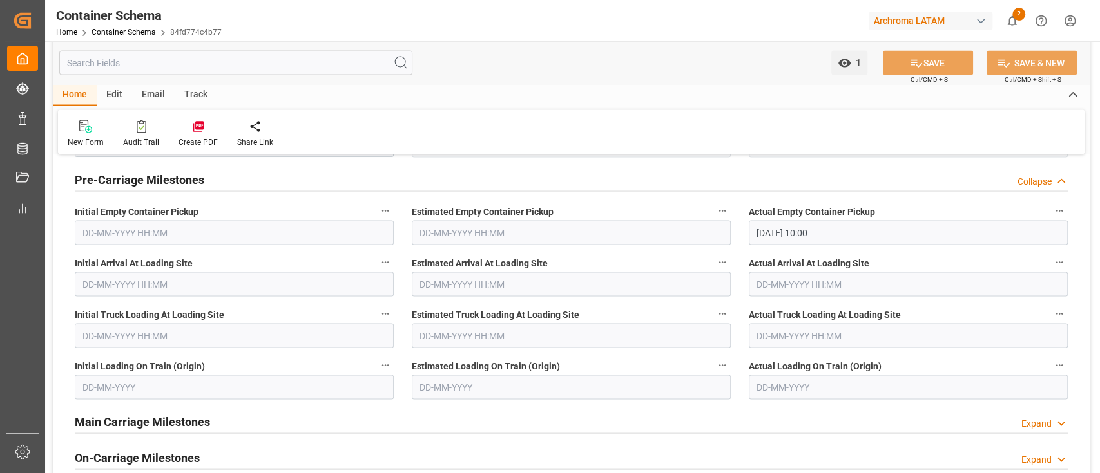
scroll to position [1522, 0]
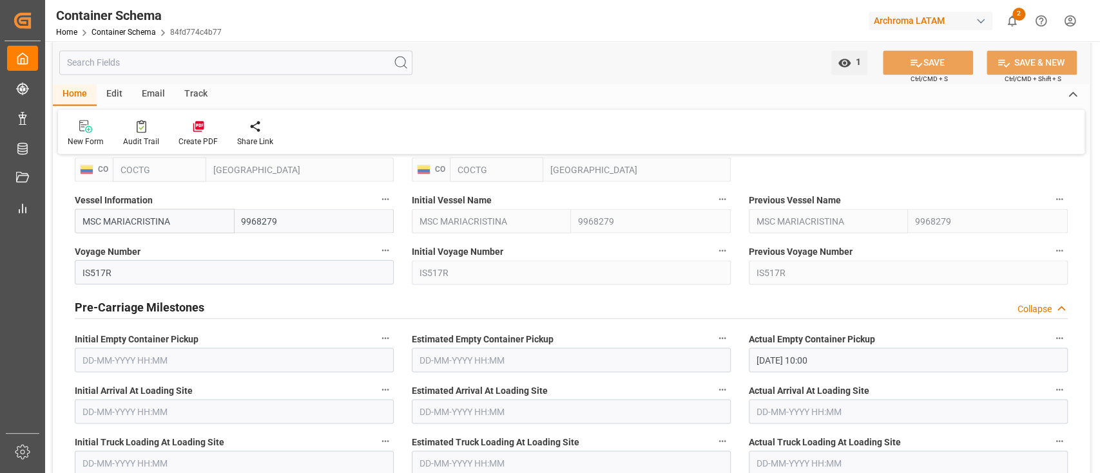
click at [598, 302] on div "Pre-Carriage Milestones Collapse" at bounding box center [571, 306] width 993 height 24
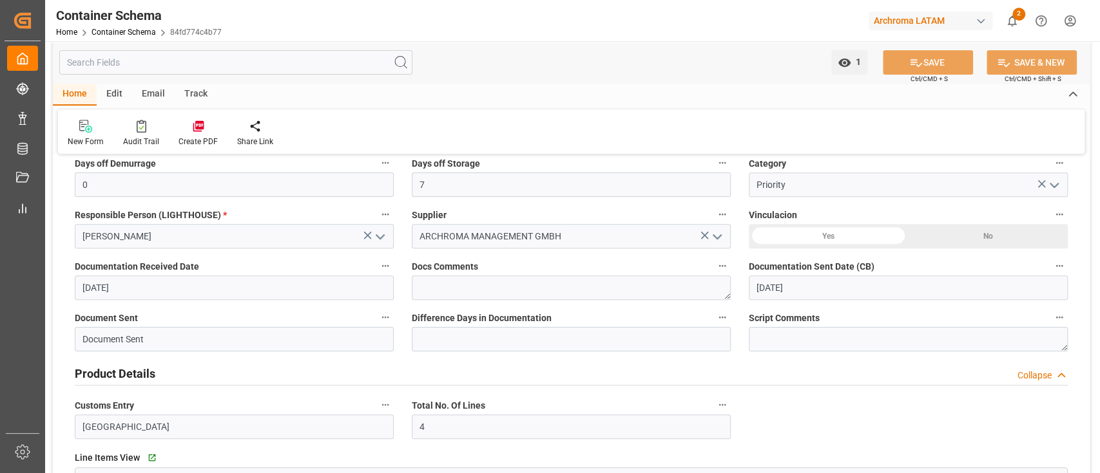
scroll to position [0, 0]
